Goal: Task Accomplishment & Management: Use online tool/utility

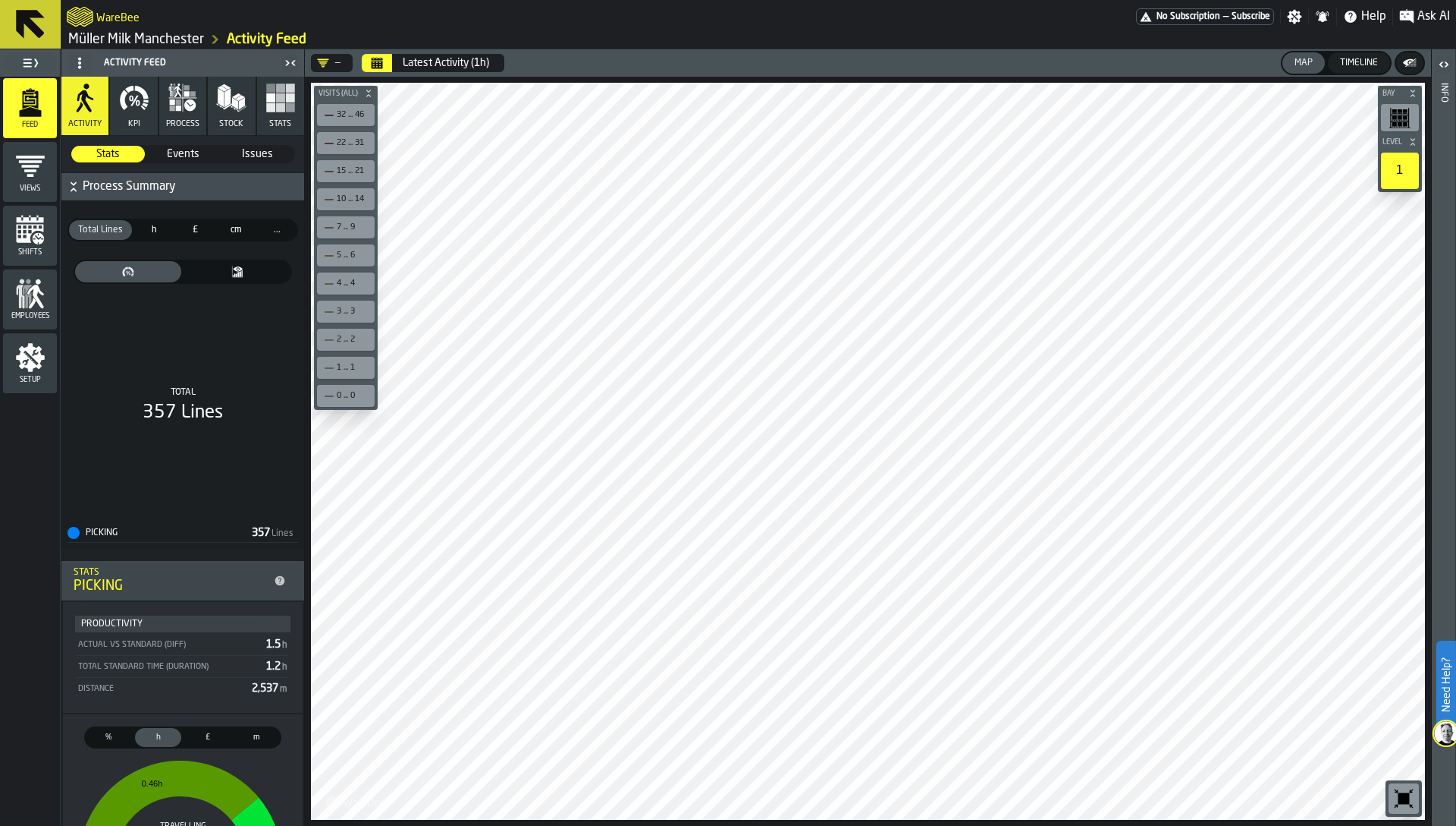
click at [149, 225] on span "h" at bounding box center [154, 229] width 32 height 14
click at [188, 229] on span "£" at bounding box center [195, 229] width 32 height 14
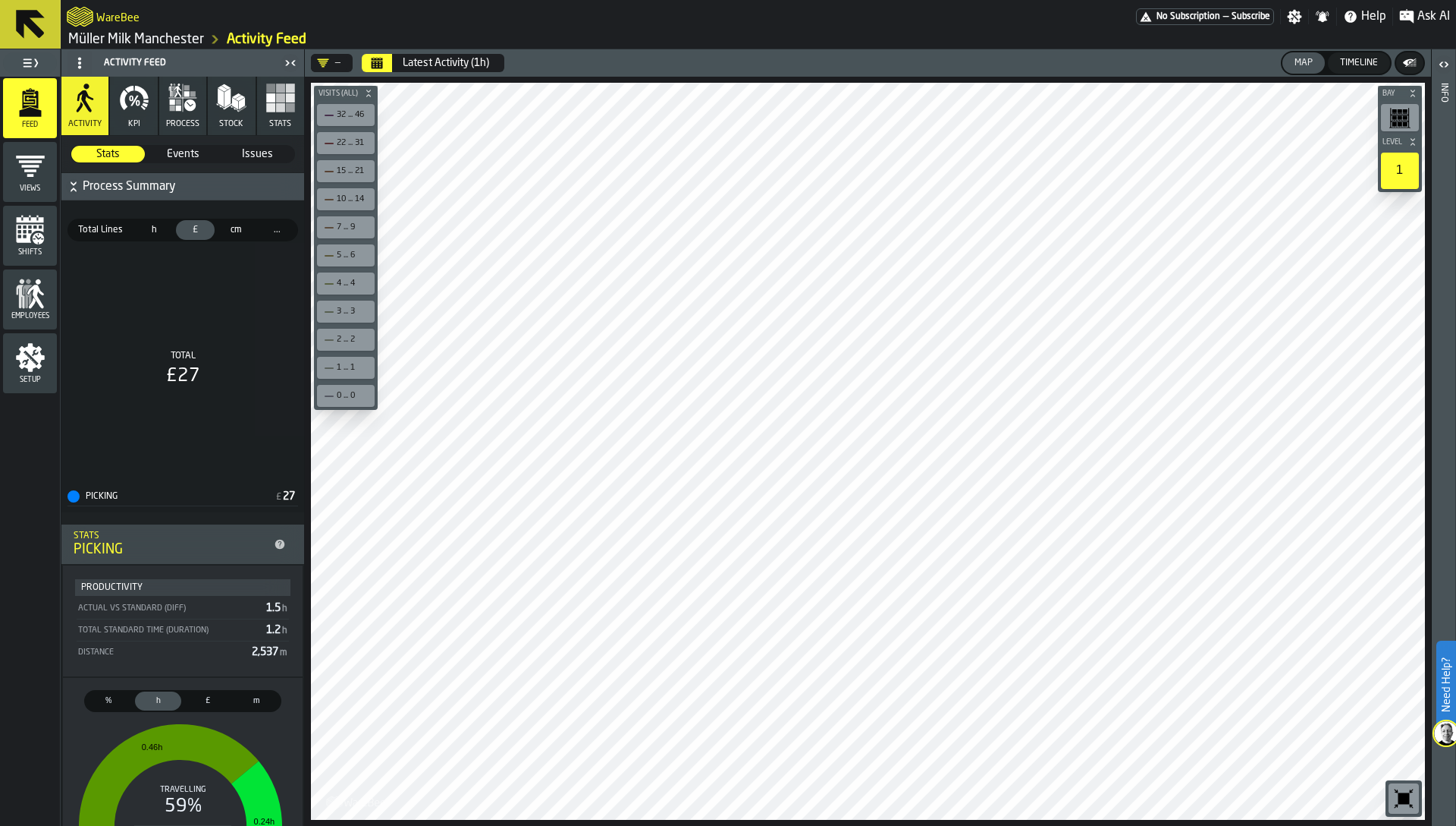
click at [244, 229] on span "cm" at bounding box center [237, 229] width 32 height 14
click at [221, 229] on span "cm" at bounding box center [237, 229] width 32 height 14
click at [172, 93] on icon "button" at bounding box center [174, 90] width 5 height 10
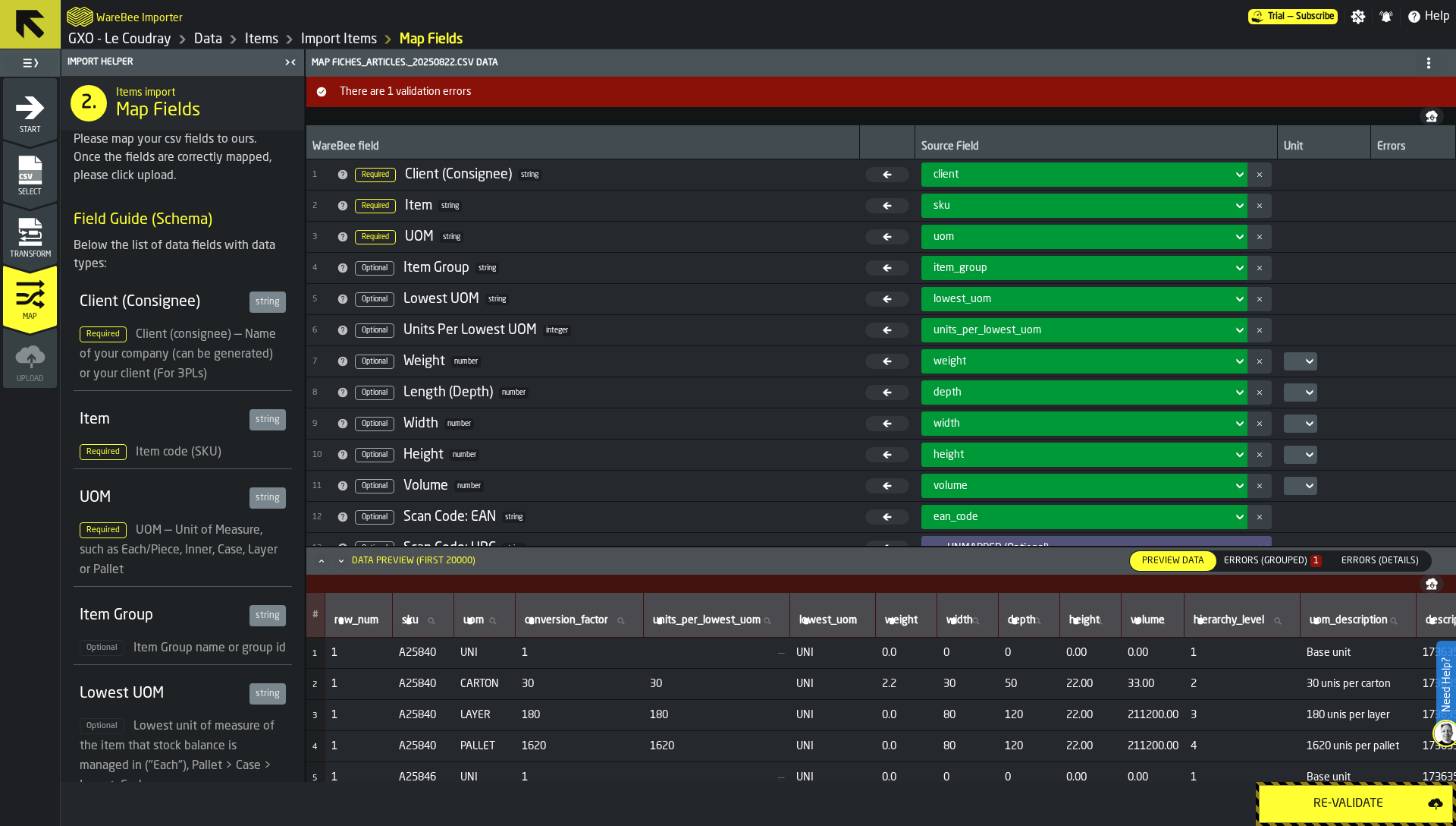
click at [1296, 565] on div "Errors (Grouped) 1" at bounding box center [1272, 560] width 98 height 10
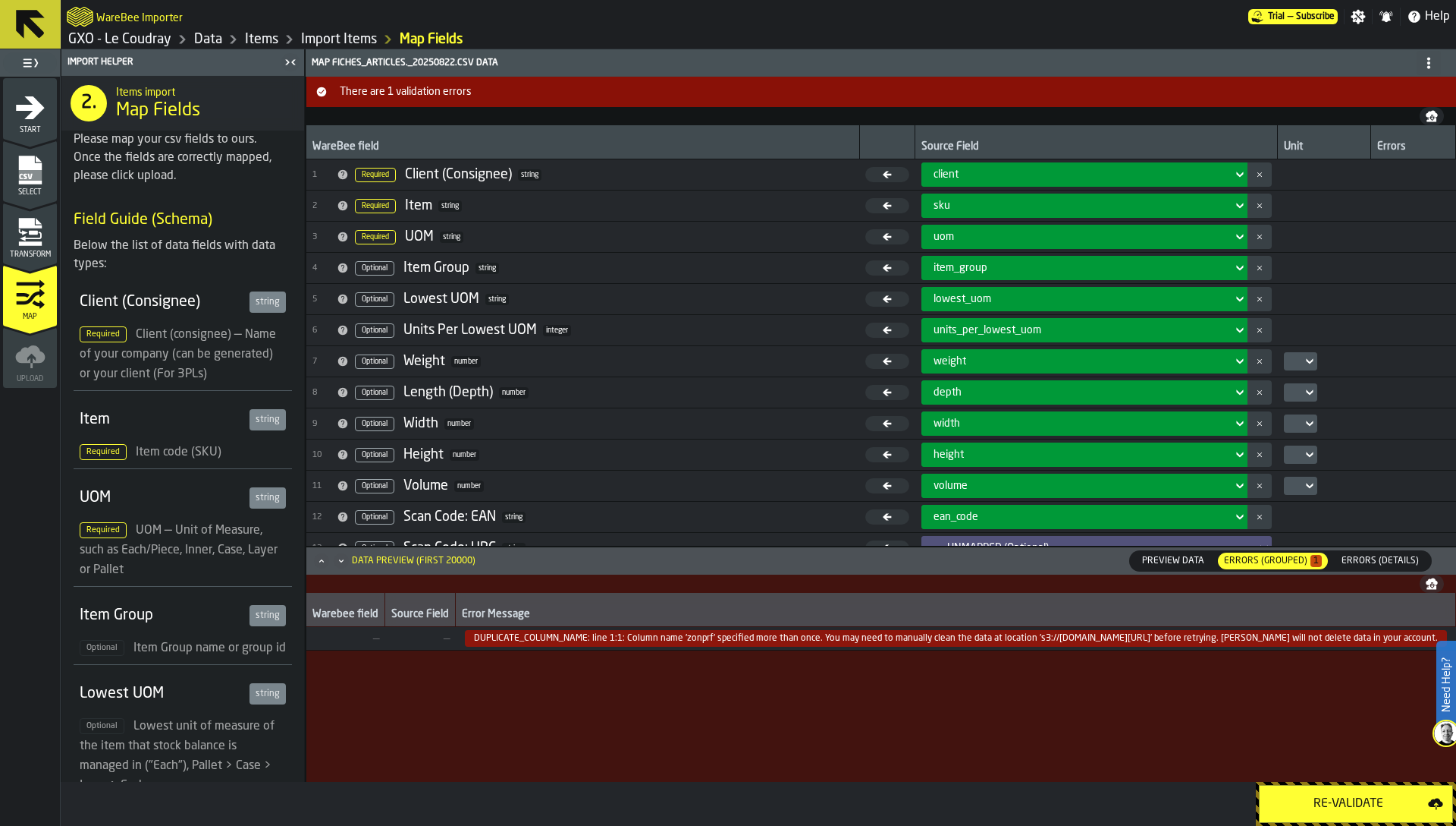
click at [15, 240] on icon "menu Transform" at bounding box center [30, 232] width 31 height 31
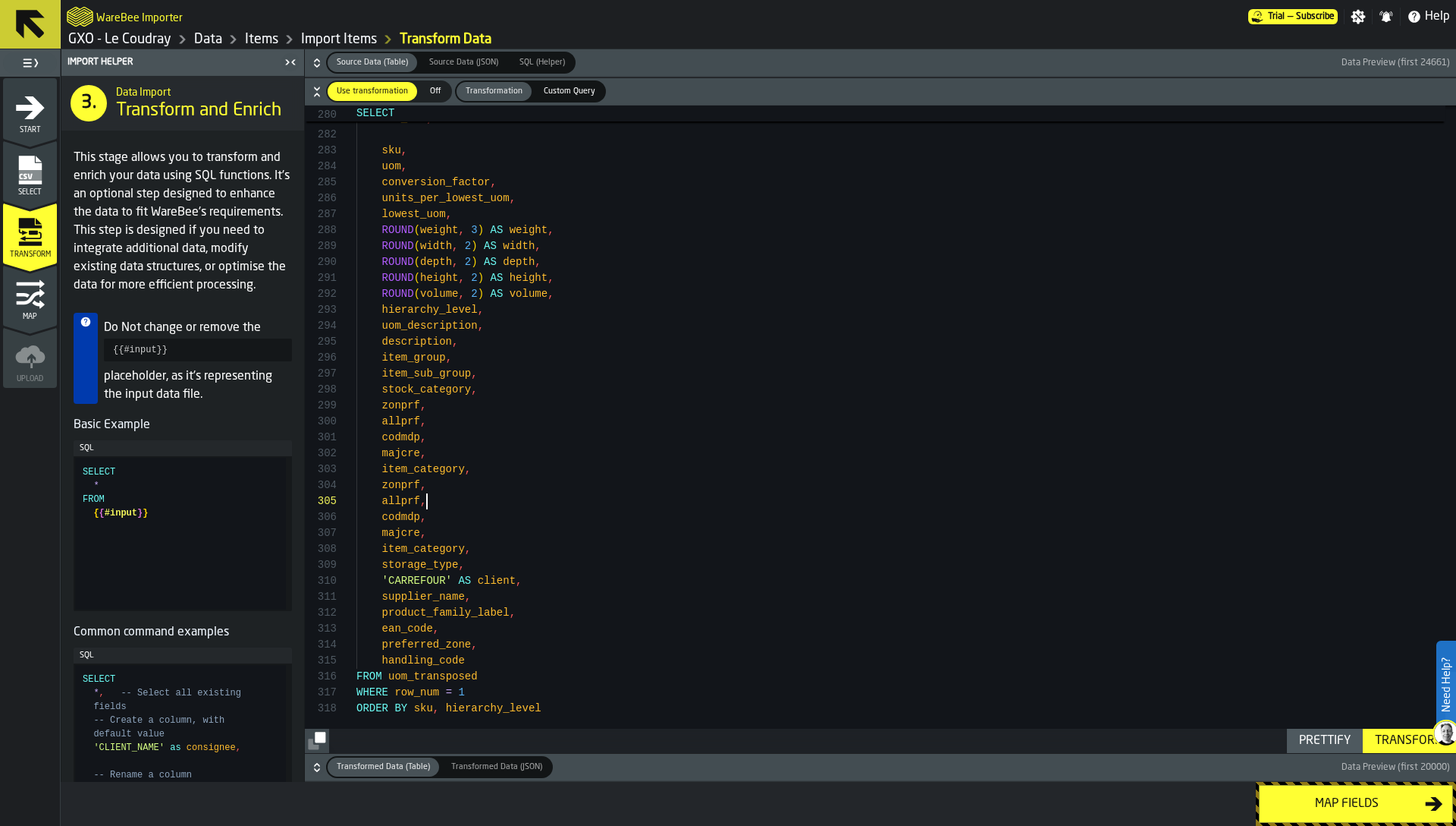
scroll to position [80, 0]
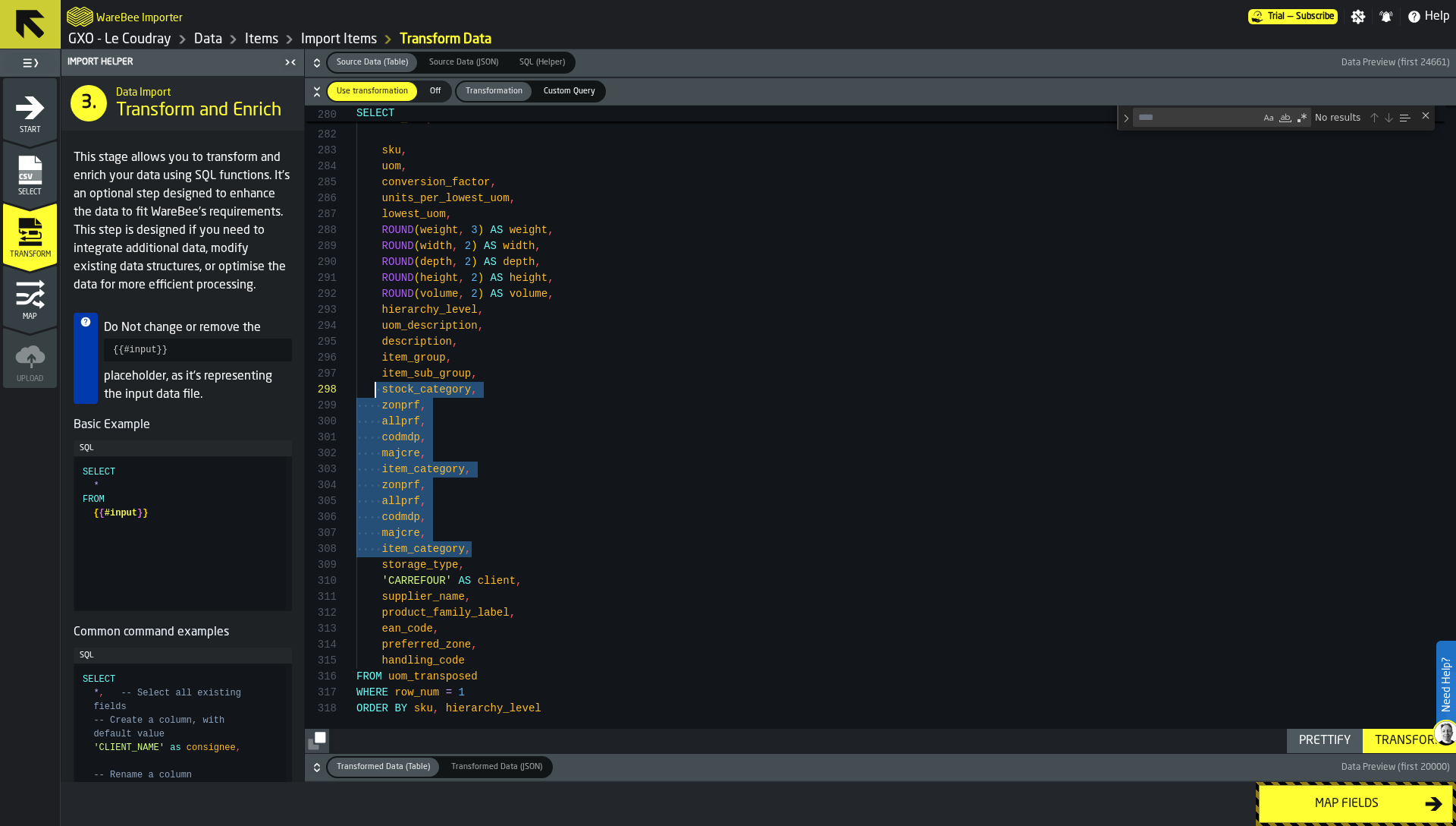
drag, startPoint x: 491, startPoint y: 543, endPoint x: 379, endPoint y: 393, distance: 187.2
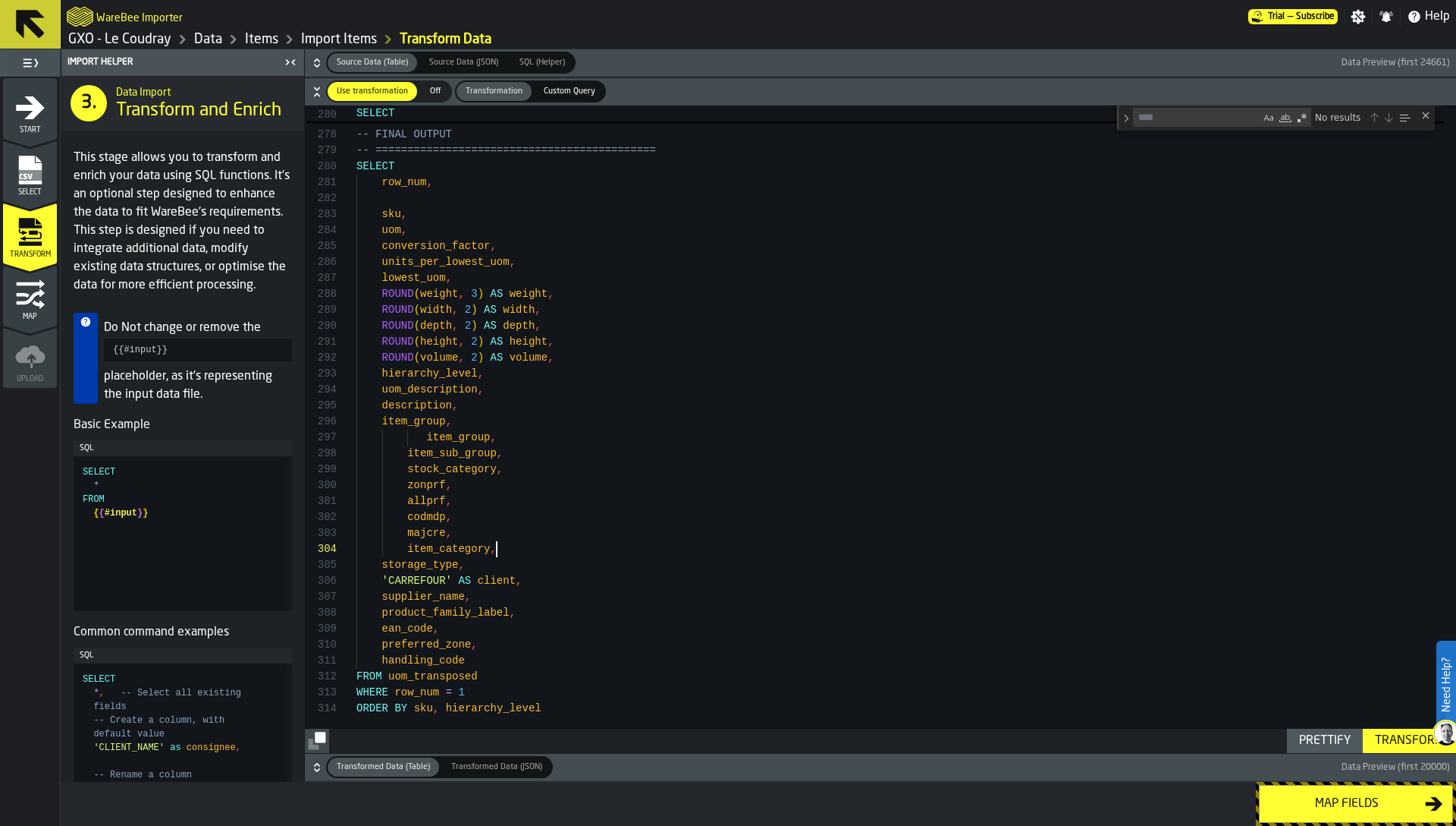
scroll to position [64, 0]
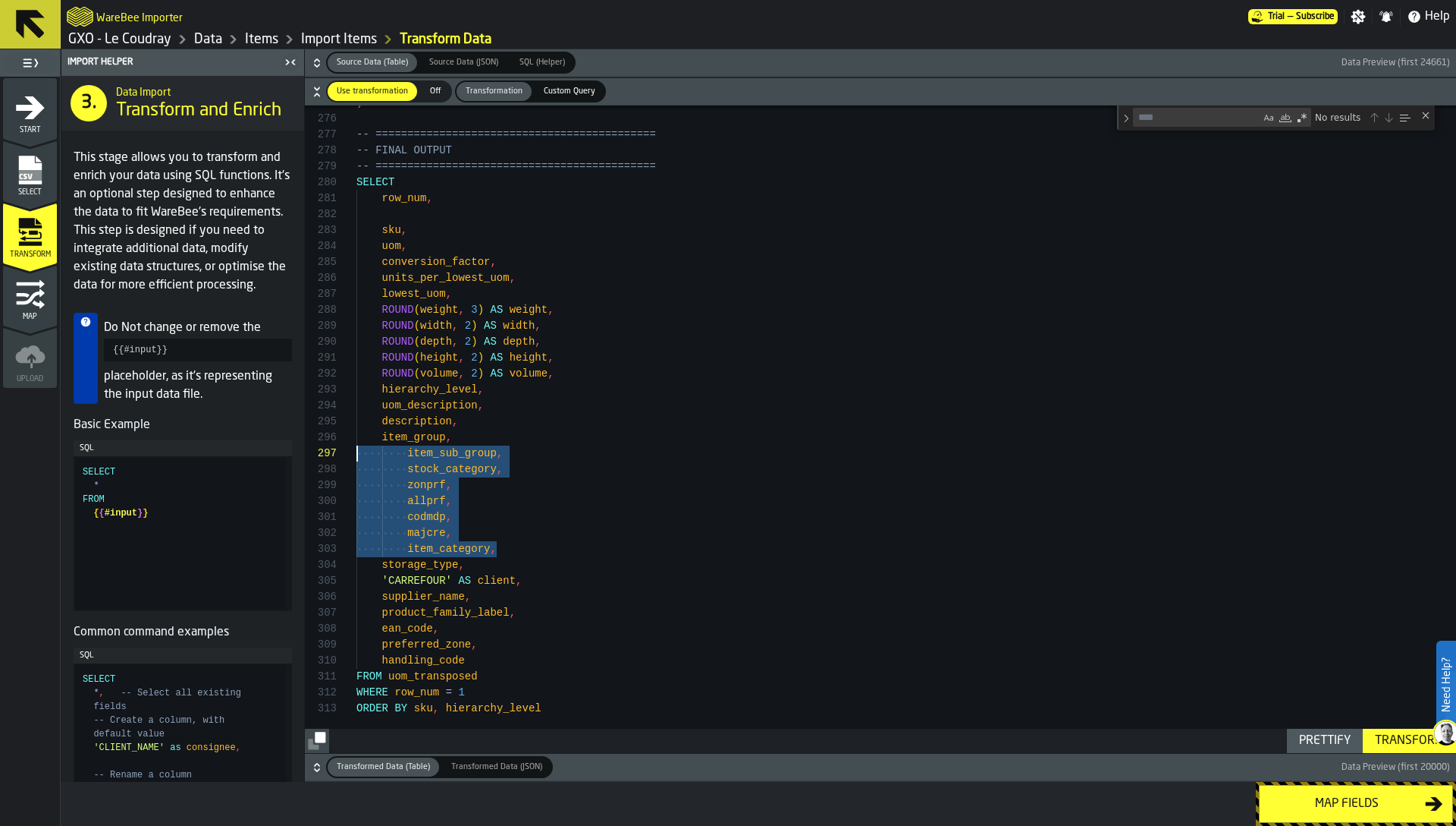
drag, startPoint x: 499, startPoint y: 549, endPoint x: 338, endPoint y: 448, distance: 190.1
type textarea "**********"
click at [1400, 745] on div "Transform" at bounding box center [1409, 741] width 81 height 19
click at [1384, 784] on button "Map fields" at bounding box center [1356, 803] width 194 height 38
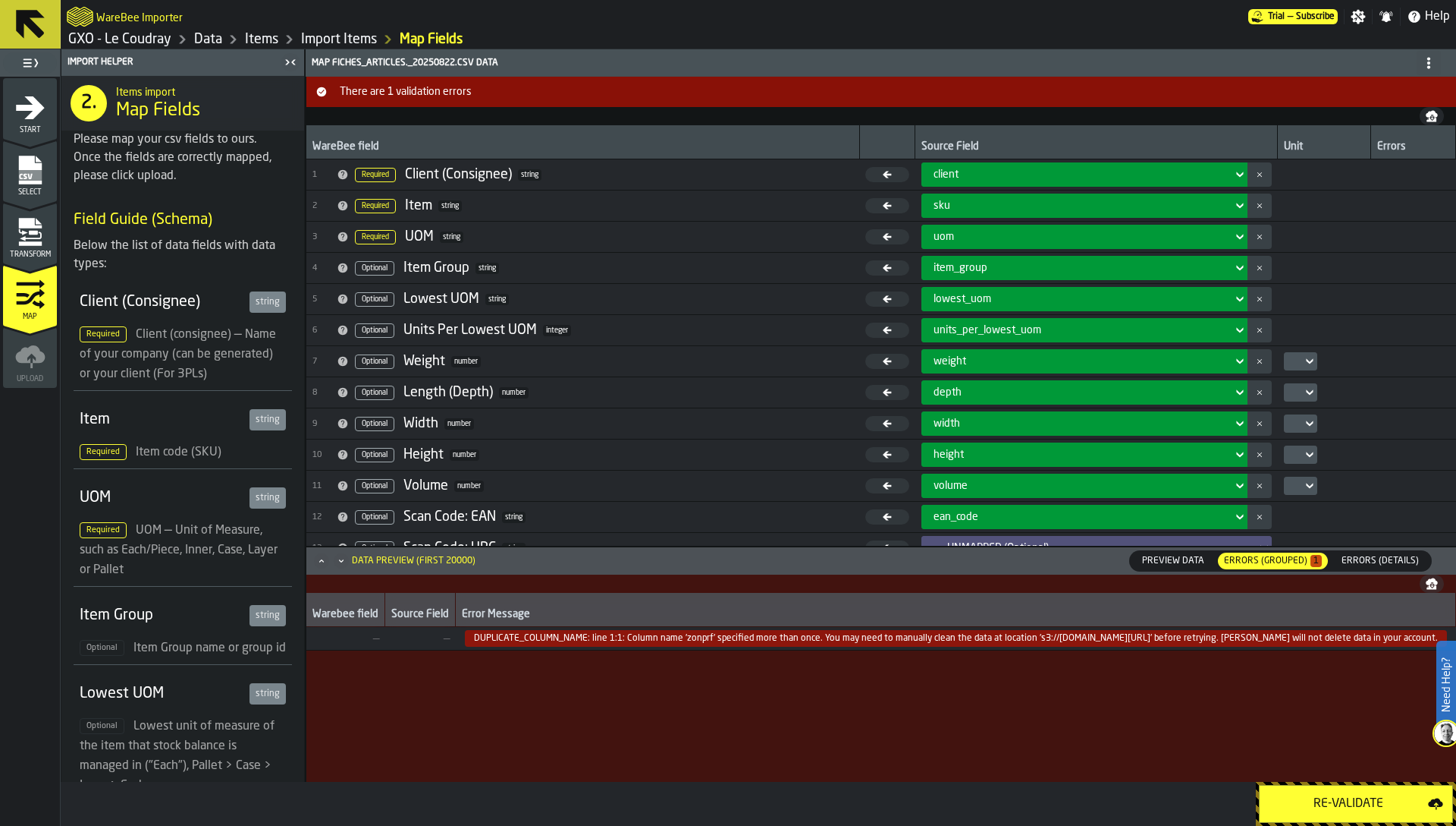
click at [1380, 792] on button "Re-Validate" at bounding box center [1356, 803] width 194 height 38
